Goal: Transaction & Acquisition: Purchase product/service

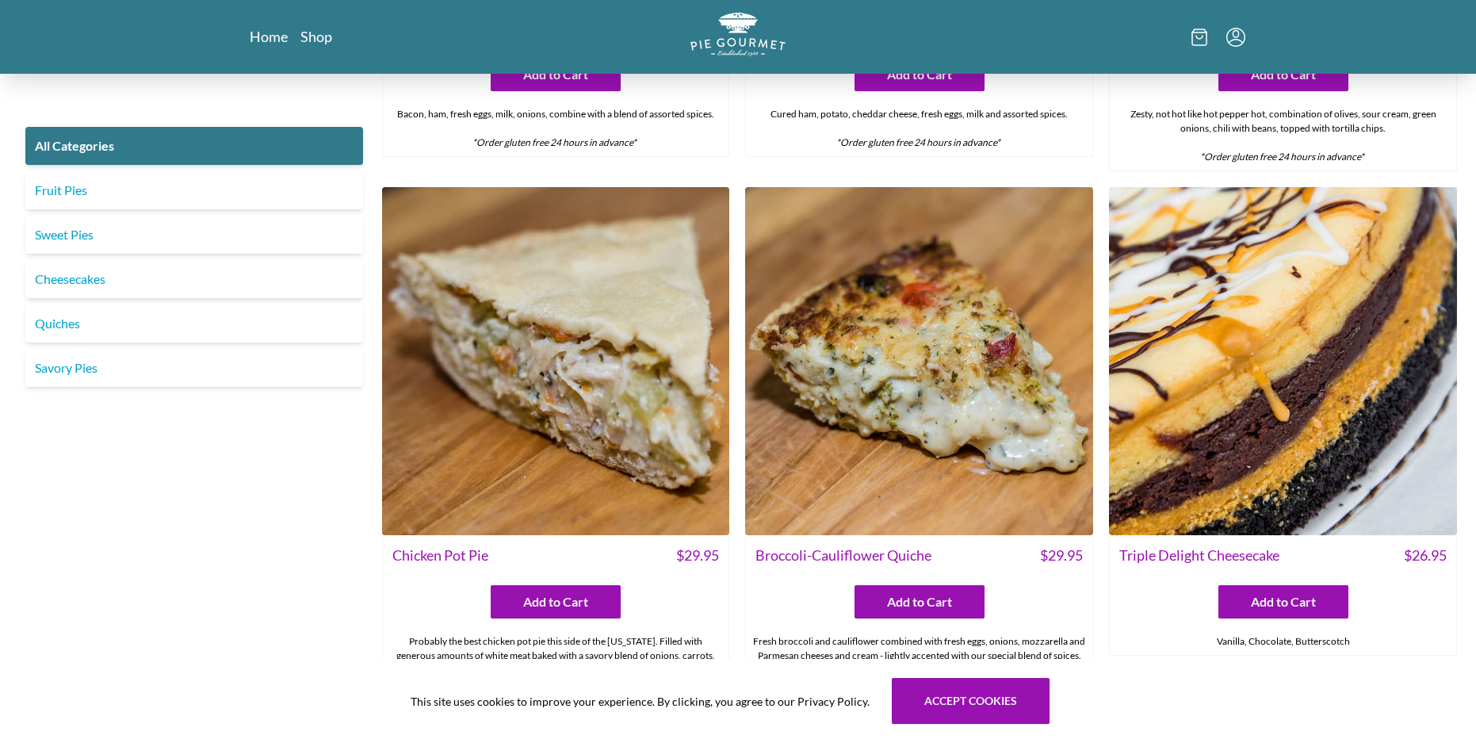
scroll to position [2516, 0]
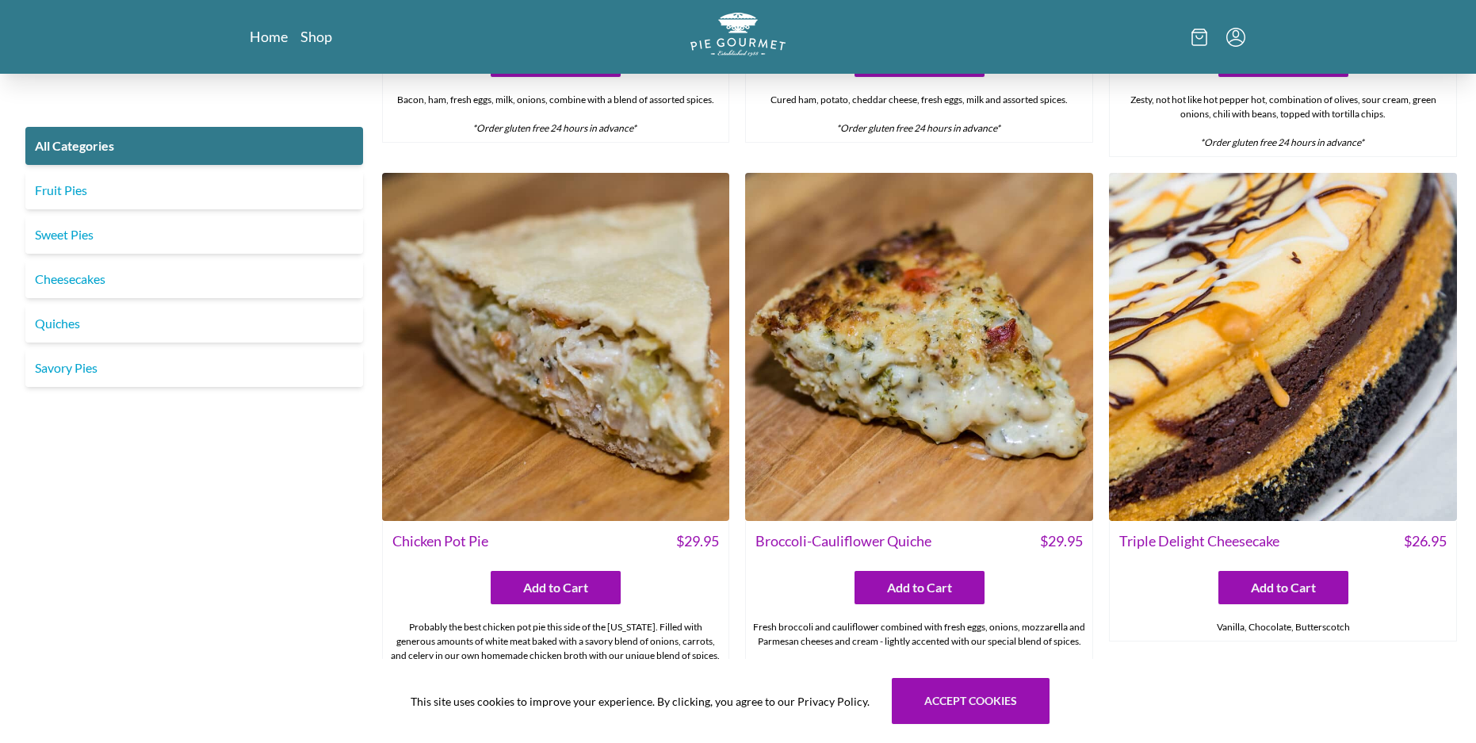
click at [1264, 403] on img at bounding box center [1283, 347] width 348 height 348
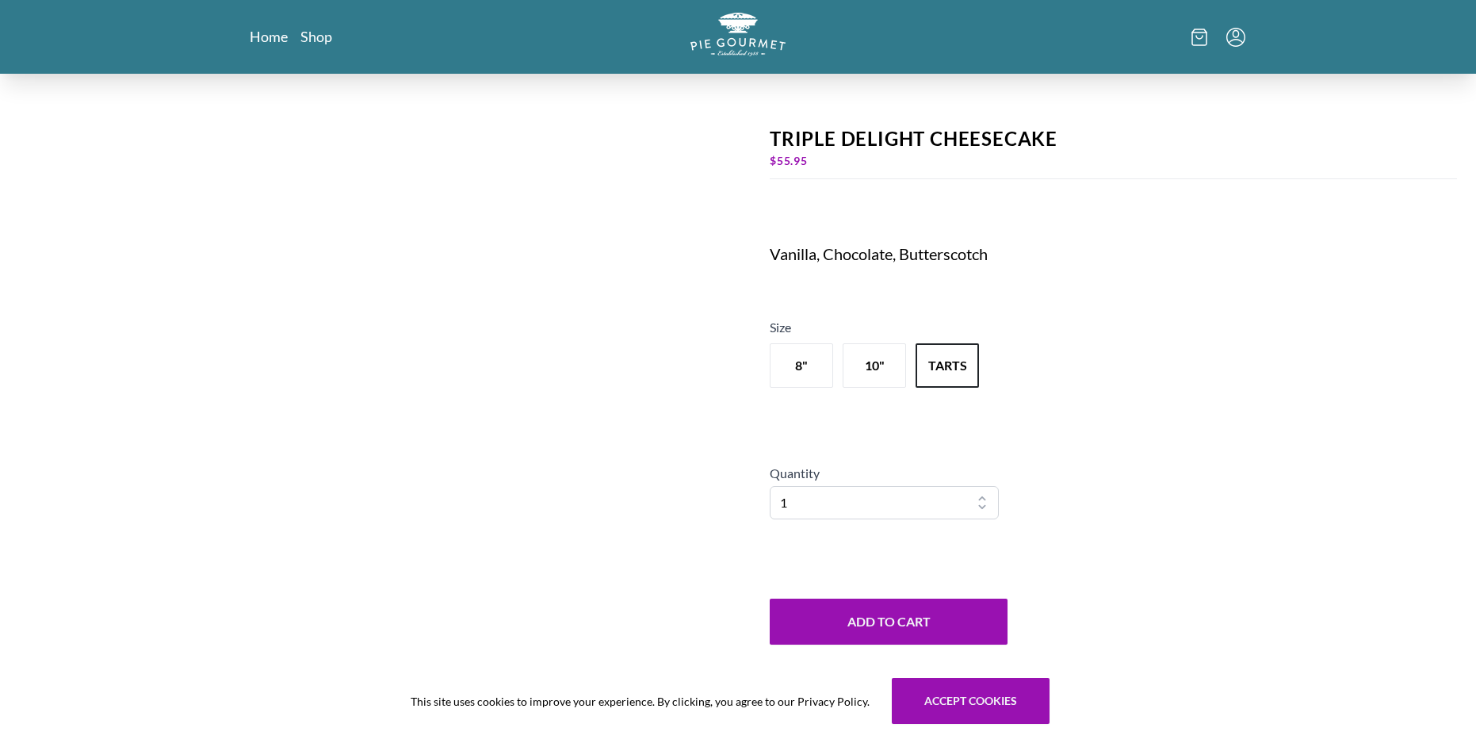
scroll to position [49, 0]
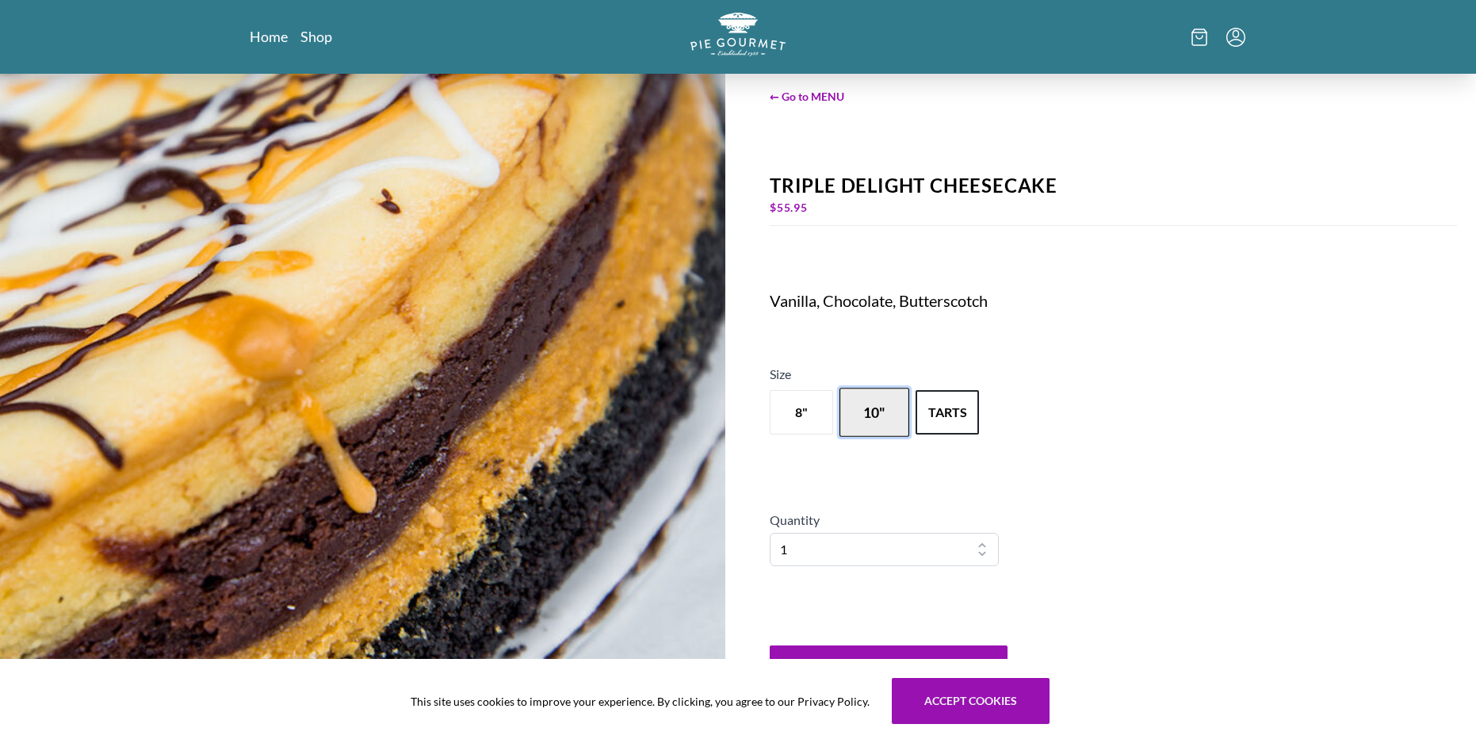
click at [858, 422] on button "10"" at bounding box center [874, 412] width 70 height 49
click at [804, 411] on button "8"" at bounding box center [801, 412] width 70 height 49
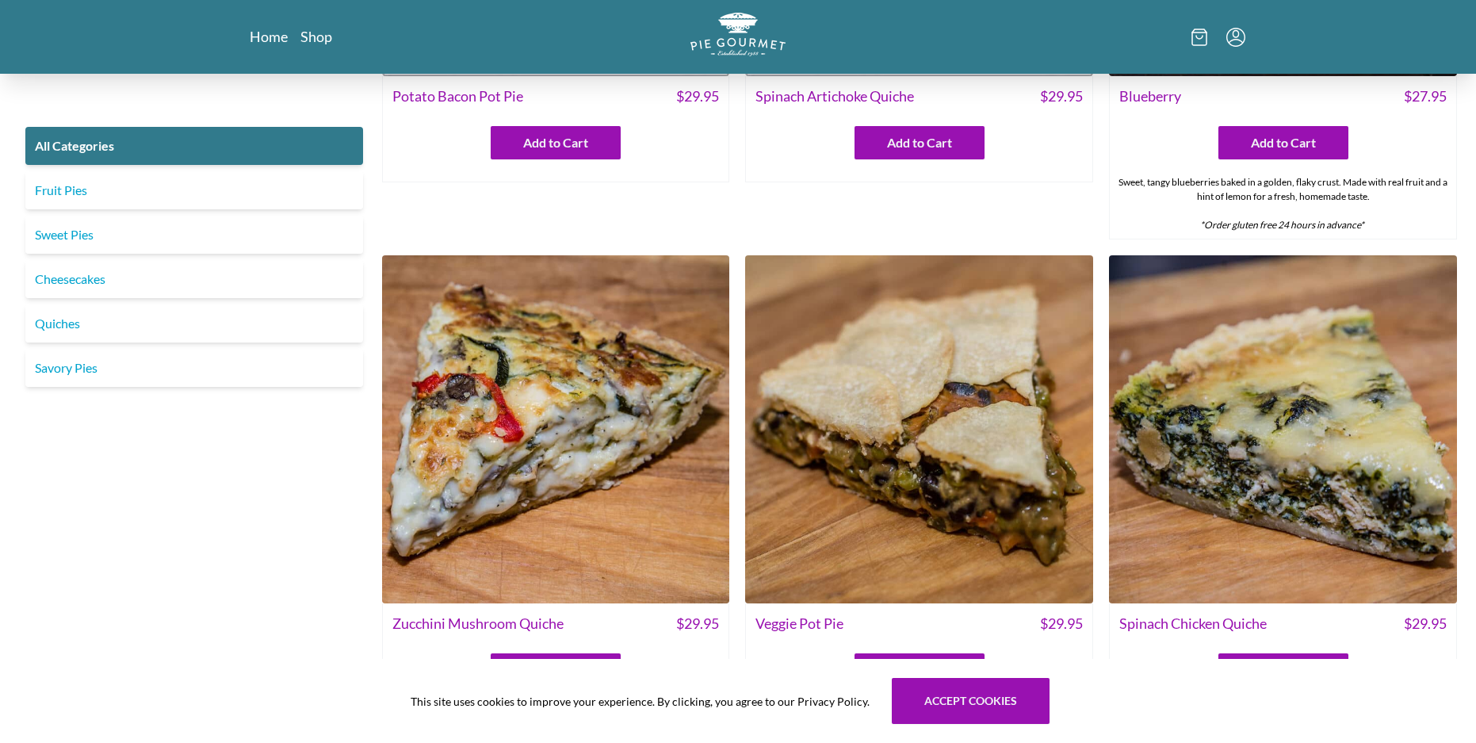
scroll to position [835, 0]
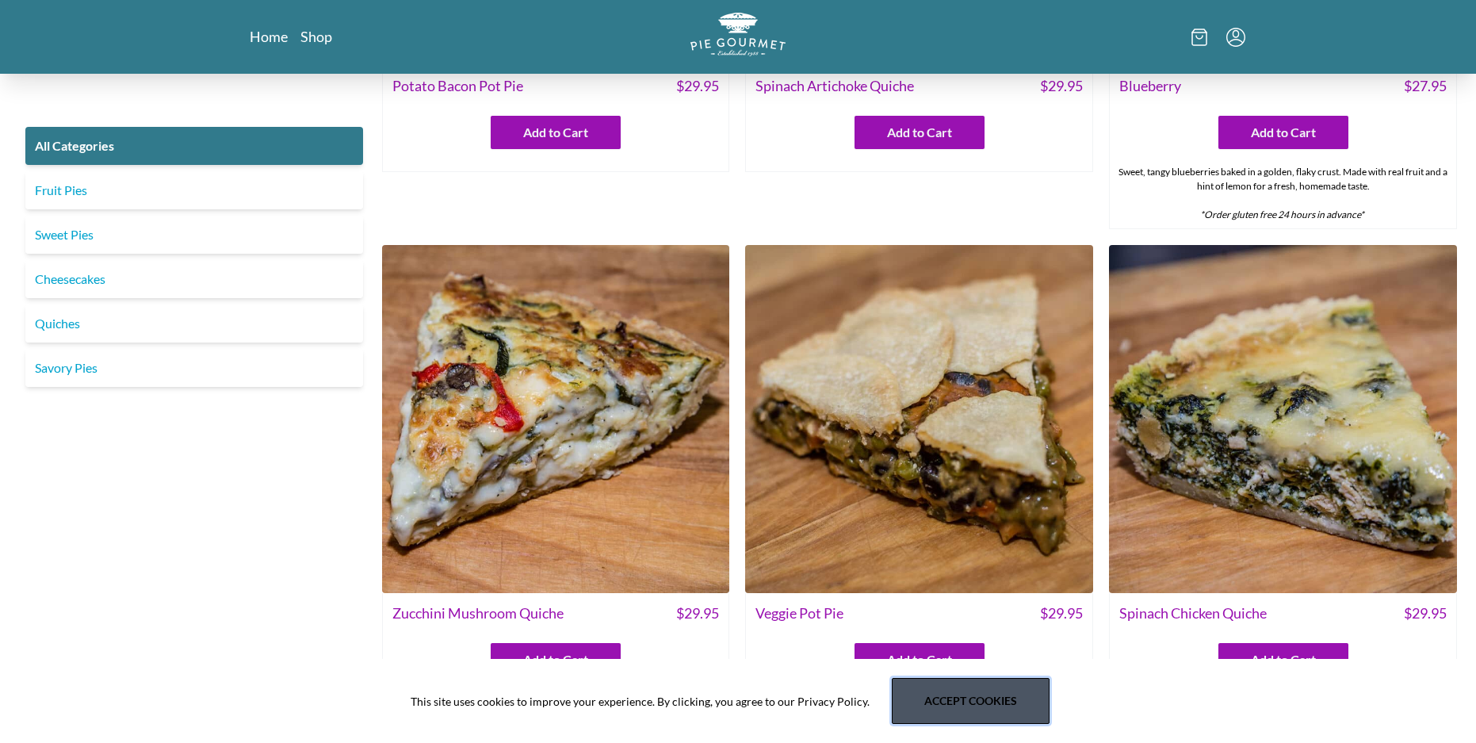
click at [941, 697] on button "Accept cookies" at bounding box center [971, 701] width 158 height 46
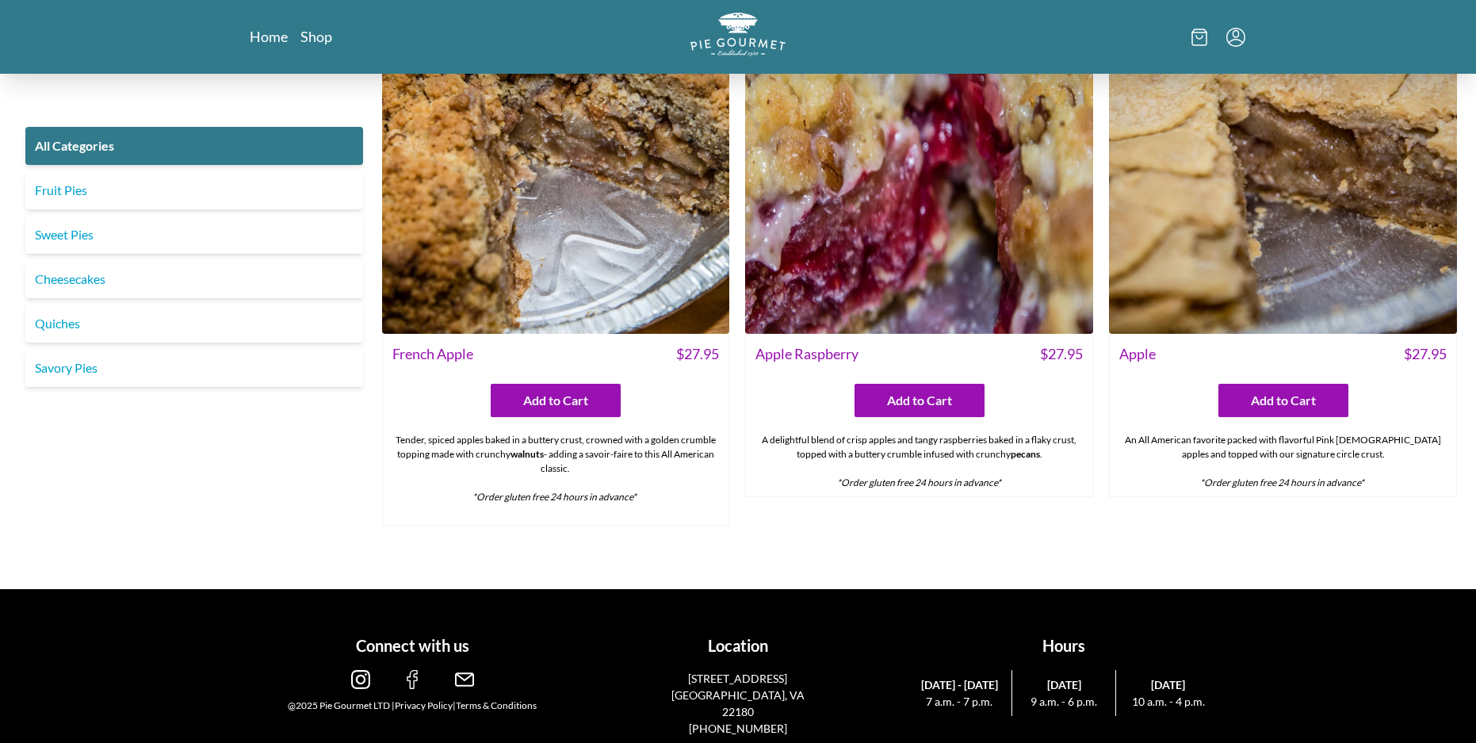
scroll to position [6016, 0]
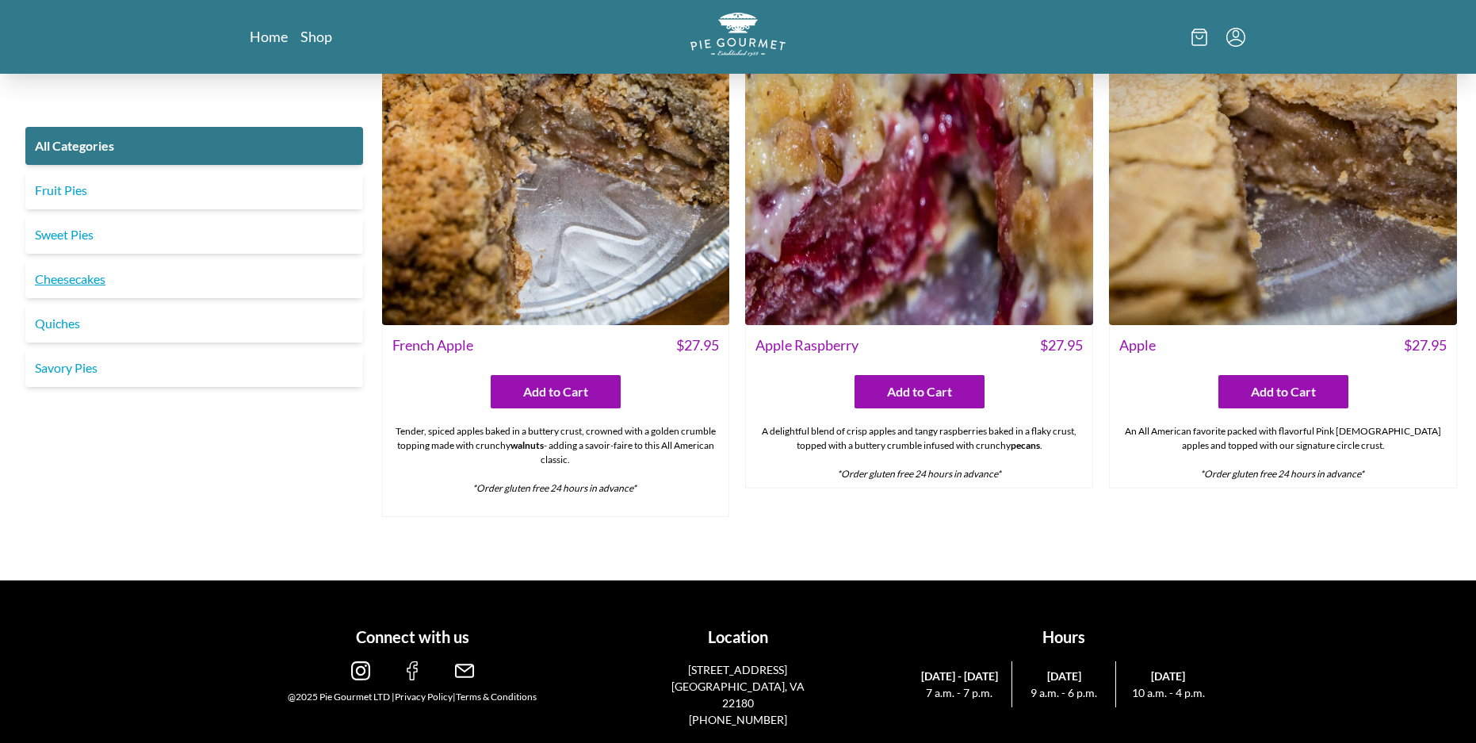
click at [159, 289] on link "Cheesecakes" at bounding box center [194, 279] width 338 height 38
